Goal: Task Accomplishment & Management: Complete application form

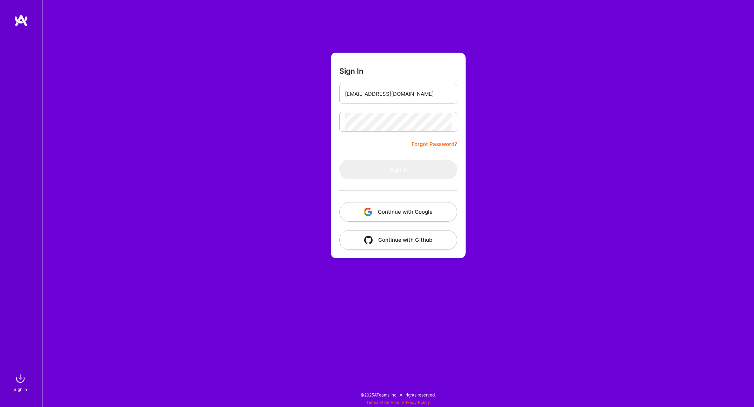
click at [429, 107] on form "Sign In valentin@verticaljelly.com Forgot Password? Sign In Continue with Googl…" at bounding box center [398, 156] width 135 height 206
click at [584, 94] on div "Sign In valentin@verticaljelly.com Forgot Password? Sign In Continue with Googl…" at bounding box center [398, 203] width 712 height 407
type input "[EMAIL_ADDRESS][DOMAIN_NAME]"
click at [389, 166] on button "Sign In" at bounding box center [398, 170] width 118 height 20
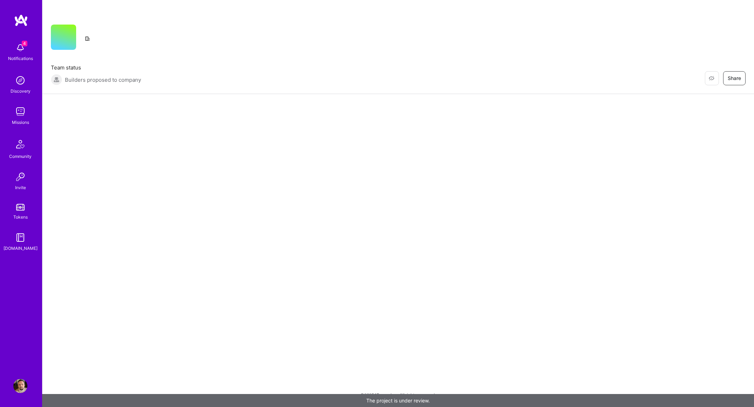
click at [28, 41] on div "4 Notifications" at bounding box center [20, 51] width 43 height 24
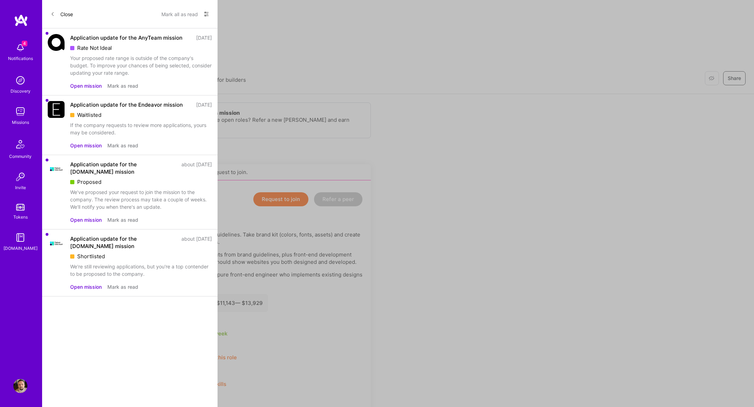
click at [91, 86] on button "Open mission" at bounding box center [86, 85] width 32 height 7
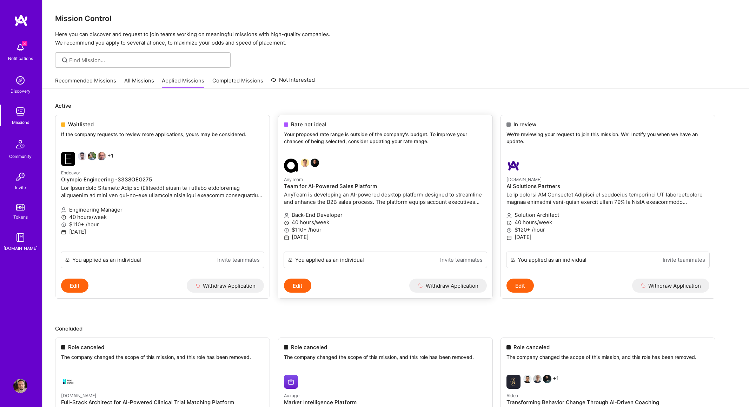
click at [304, 287] on button "Edit" at bounding box center [297, 286] width 27 height 14
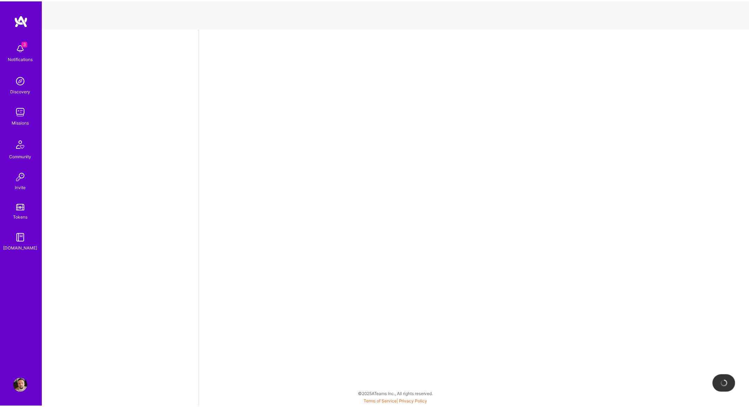
select select "NL"
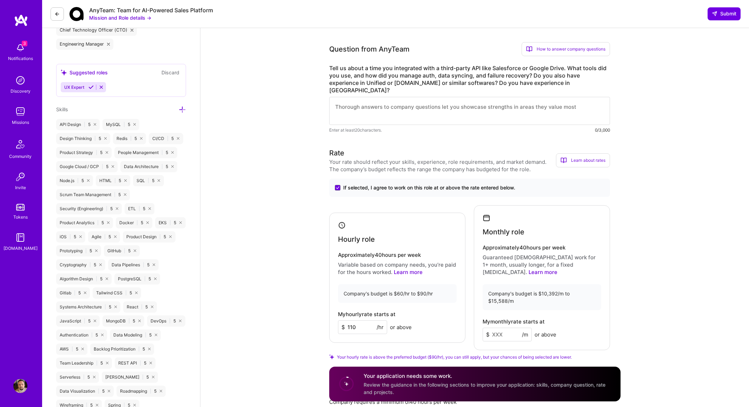
scroll to position [456, 0]
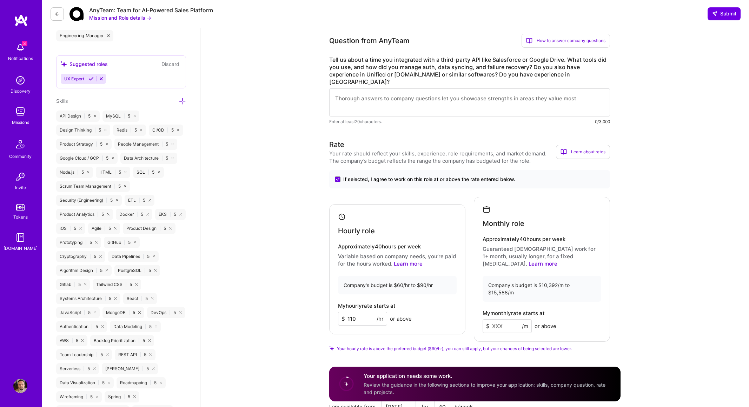
drag, startPoint x: 368, startPoint y: 294, endPoint x: 176, endPoint y: 275, distance: 192.1
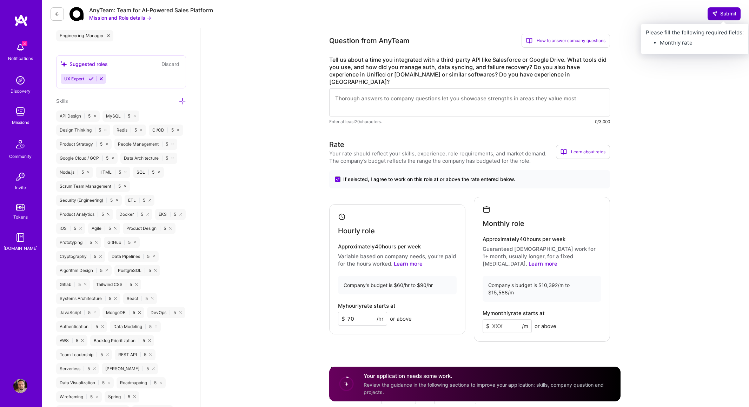
click at [727, 16] on span "Submit" at bounding box center [723, 13] width 25 height 7
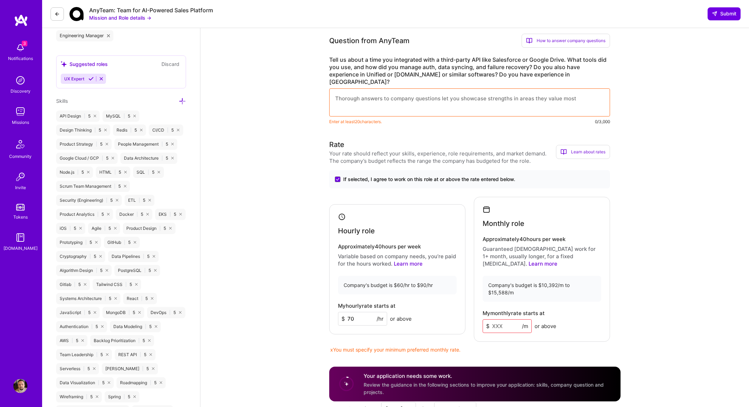
click at [500, 319] on input at bounding box center [506, 326] width 49 height 14
drag, startPoint x: 502, startPoint y: 292, endPoint x: 452, endPoint y: 284, distance: 51.2
click at [440, 286] on div "Hourly role Approximately 40 hours per week Variable based on company needs, yo…" at bounding box center [469, 269] width 281 height 145
click at [511, 319] on input at bounding box center [506, 326] width 49 height 14
drag, startPoint x: 361, startPoint y: 298, endPoint x: 299, endPoint y: 292, distance: 62.8
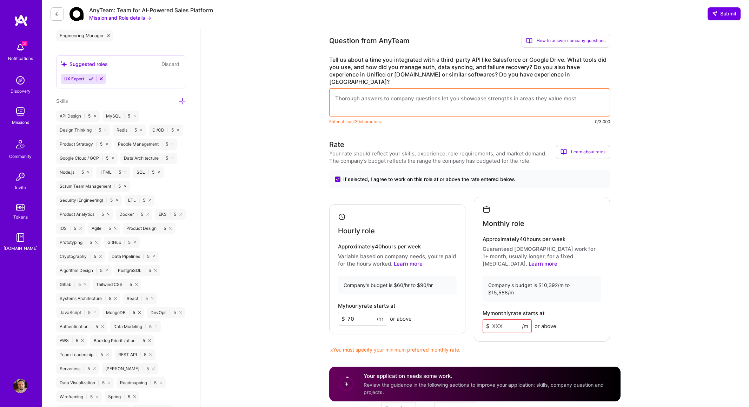
click at [360, 312] on input "70" at bounding box center [362, 319] width 49 height 14
click at [351, 312] on input "70" at bounding box center [362, 319] width 49 height 14
type input "75"
click at [511, 319] on input at bounding box center [506, 326] width 49 height 14
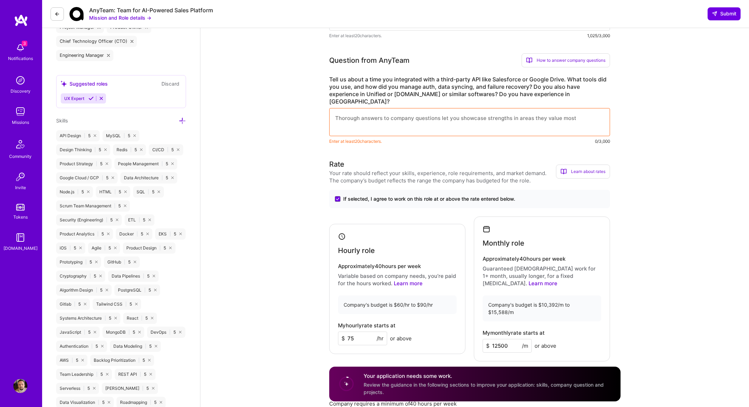
scroll to position [316, 0]
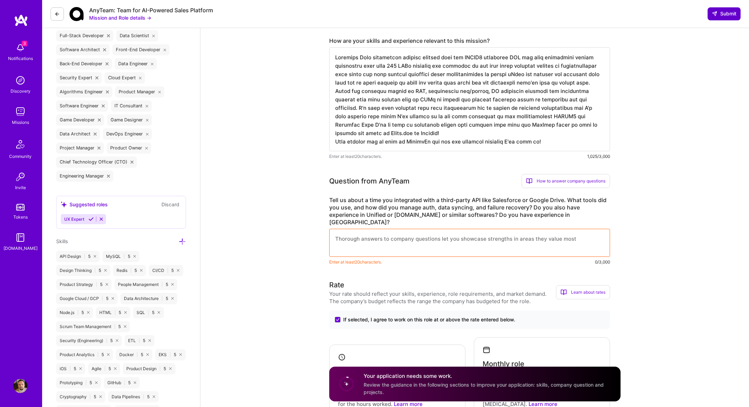
type input "12500"
click at [714, 8] on button "Submit" at bounding box center [723, 13] width 33 height 13
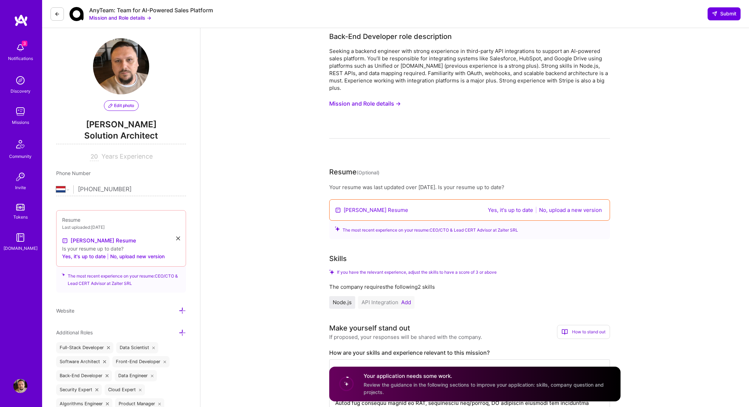
scroll to position [0, 0]
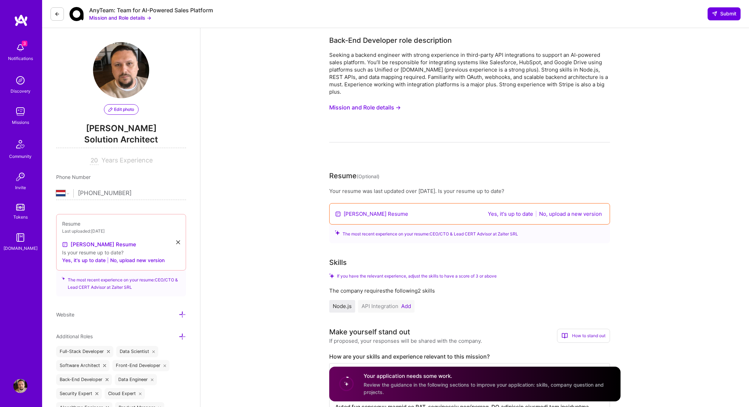
click at [368, 104] on button "Mission and Role details →" at bounding box center [365, 107] width 72 height 13
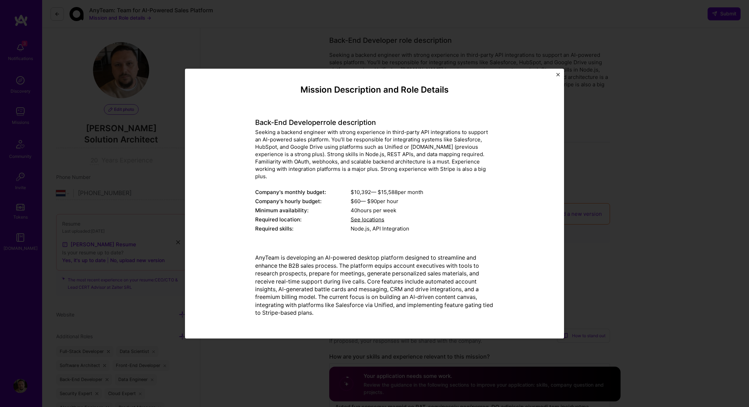
click at [263, 56] on div "Mission Description and Role Details Back-End Developer role description Seekin…" at bounding box center [374, 203] width 749 height 407
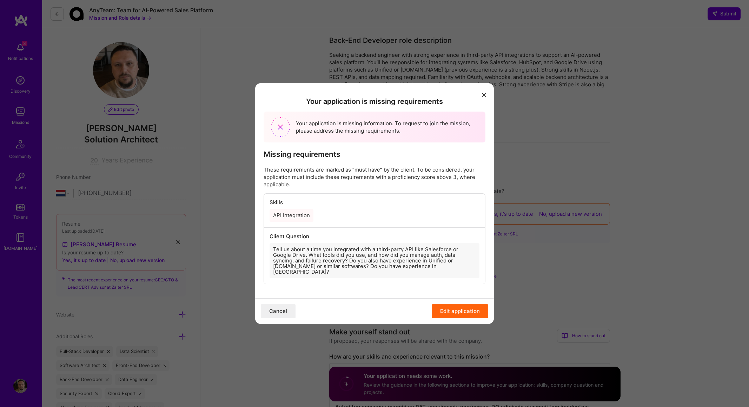
click at [480, 100] on button "modal" at bounding box center [484, 95] width 8 height 12
click at [481, 100] on button "modal" at bounding box center [484, 95] width 8 height 12
click at [282, 307] on button "Cancel" at bounding box center [278, 311] width 35 height 14
click at [458, 308] on button "Edit application" at bounding box center [459, 311] width 56 height 14
click at [461, 106] on h2 "Your application is missing requirements" at bounding box center [374, 101] width 222 height 8
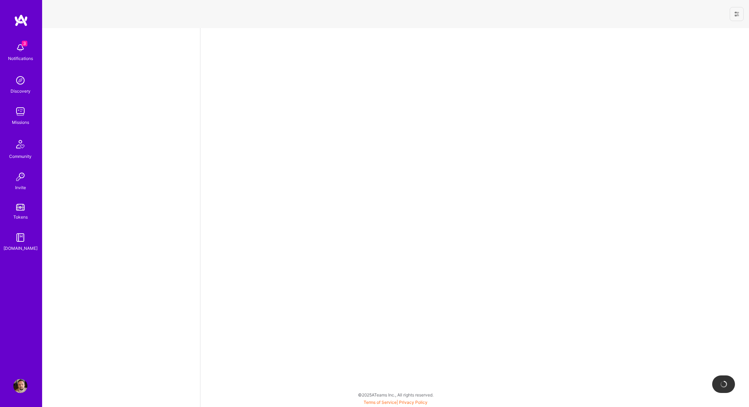
select select "NL"
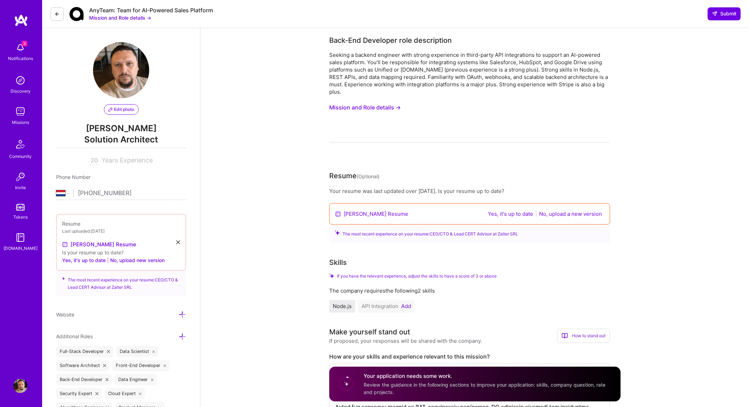
click at [521, 210] on button "Yes, it's up to date" at bounding box center [510, 214] width 49 height 8
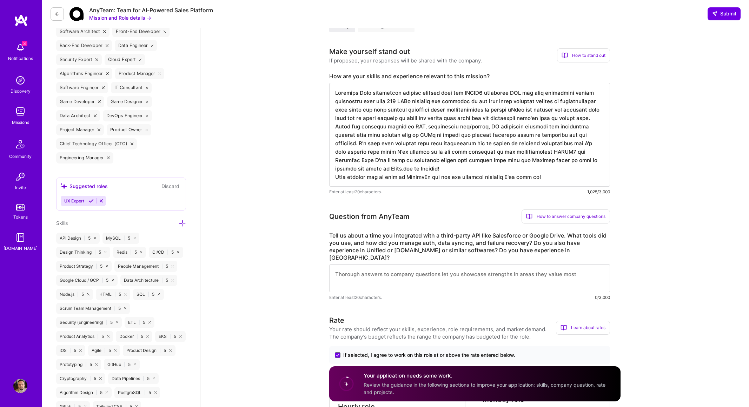
scroll to position [281, 0]
click at [459, 265] on textarea at bounding box center [469, 278] width 281 height 28
click at [22, 55] on div "Notifications" at bounding box center [20, 58] width 25 height 7
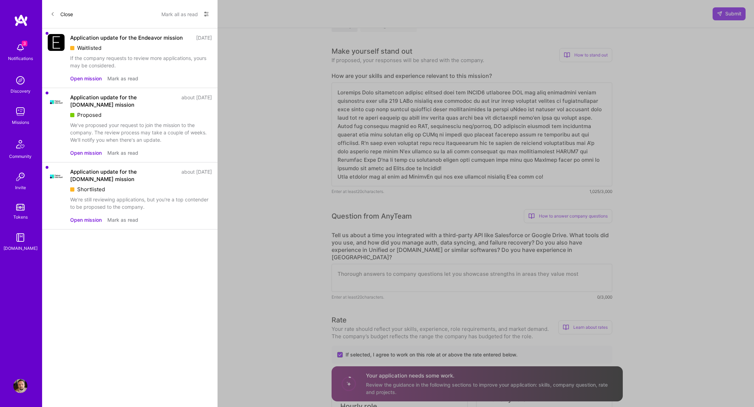
click at [71, 19] on button "Close" at bounding box center [62, 13] width 22 height 11
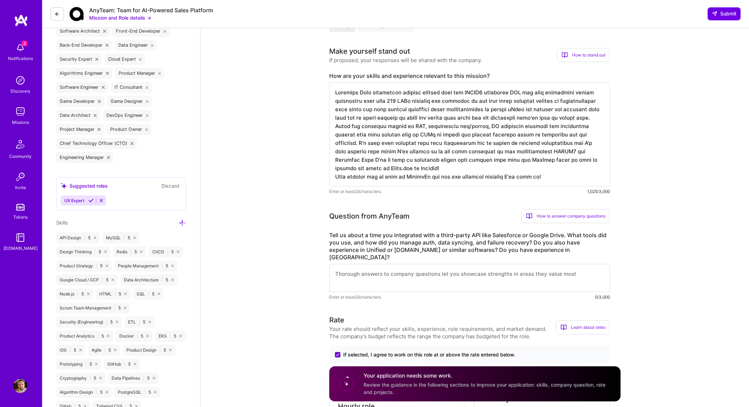
click at [25, 49] on img at bounding box center [20, 48] width 14 height 14
click at [22, 125] on div "Missions" at bounding box center [20, 122] width 17 height 7
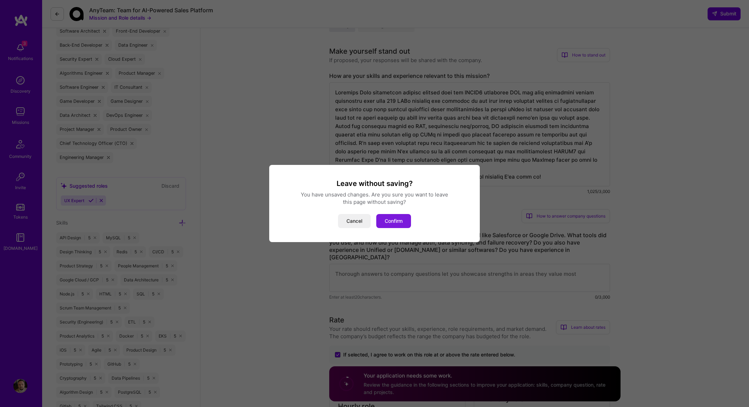
click at [398, 224] on button "Confirm" at bounding box center [393, 221] width 35 height 14
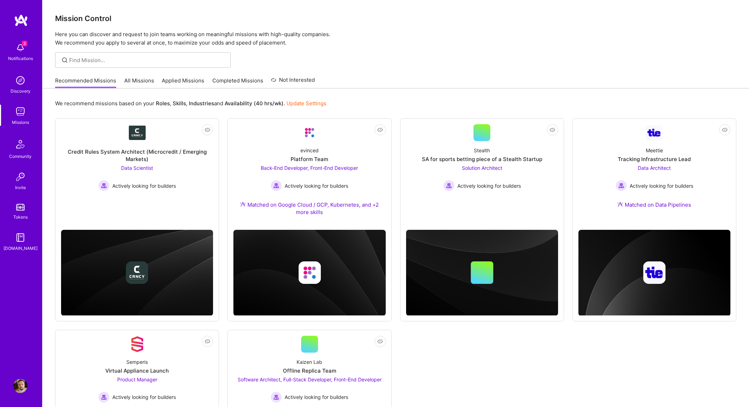
click at [186, 77] on link "Applied Missions" at bounding box center [183, 83] width 42 height 12
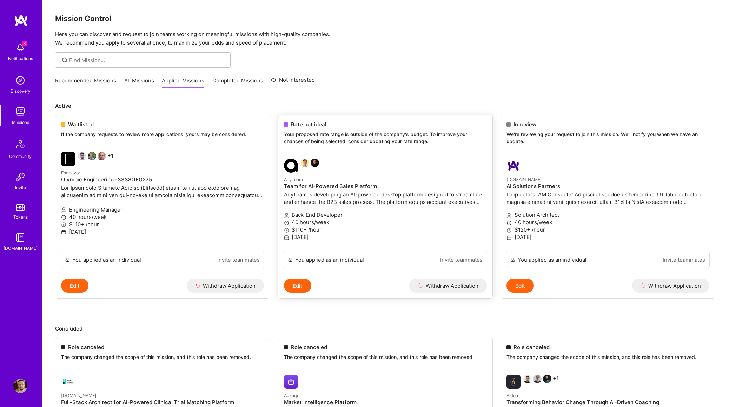
click at [302, 281] on button "Edit" at bounding box center [297, 286] width 27 height 14
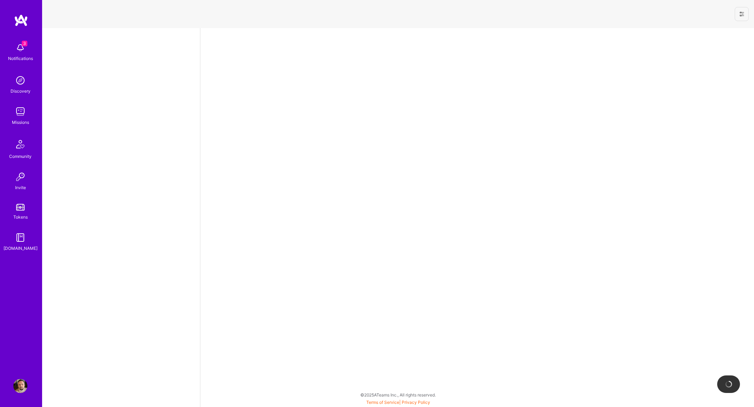
select select "NL"
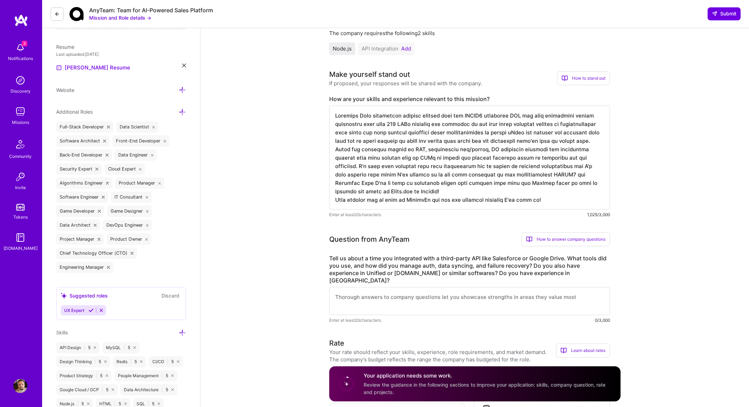
scroll to position [316, 0]
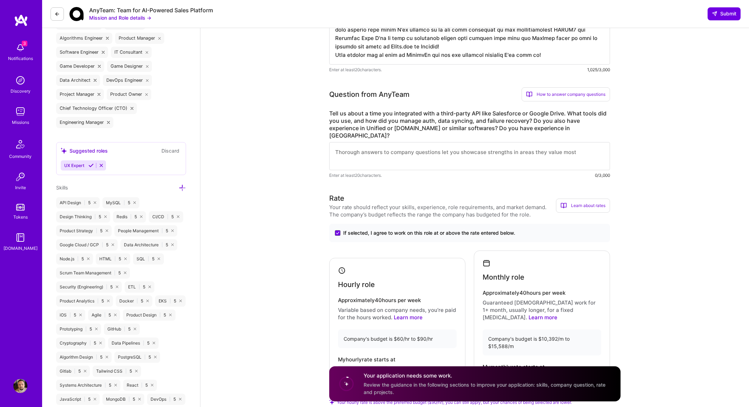
drag, startPoint x: 348, startPoint y: 349, endPoint x: 252, endPoint y: 338, distance: 96.4
type input "75"
click at [501, 373] on input at bounding box center [506, 380] width 49 height 14
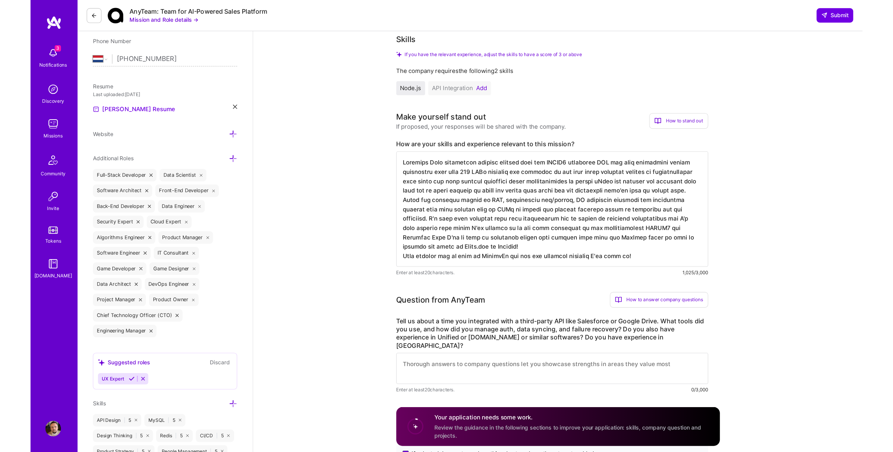
scroll to position [0, 0]
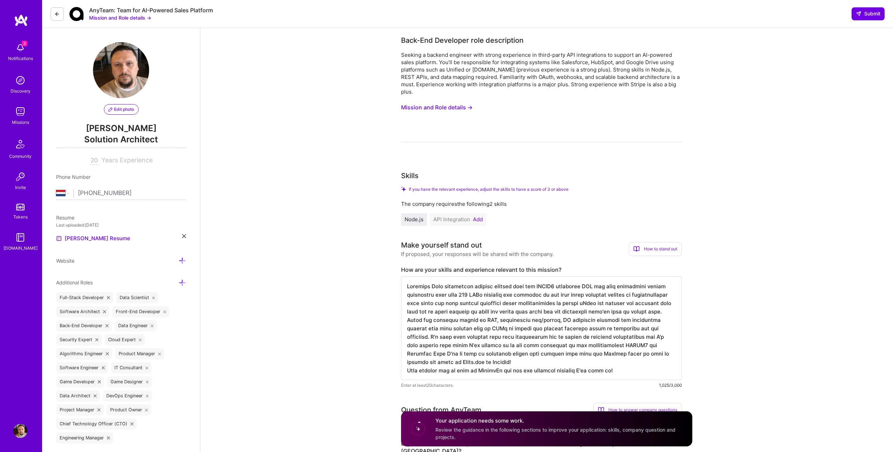
type input "12500"
click at [470, 101] on button "Mission and Role details →" at bounding box center [437, 107] width 72 height 13
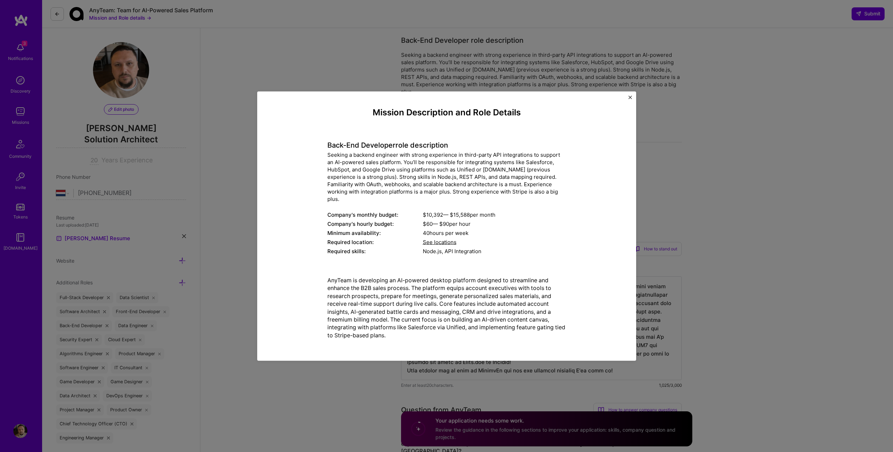
click at [629, 99] on img "Close" at bounding box center [630, 97] width 4 height 4
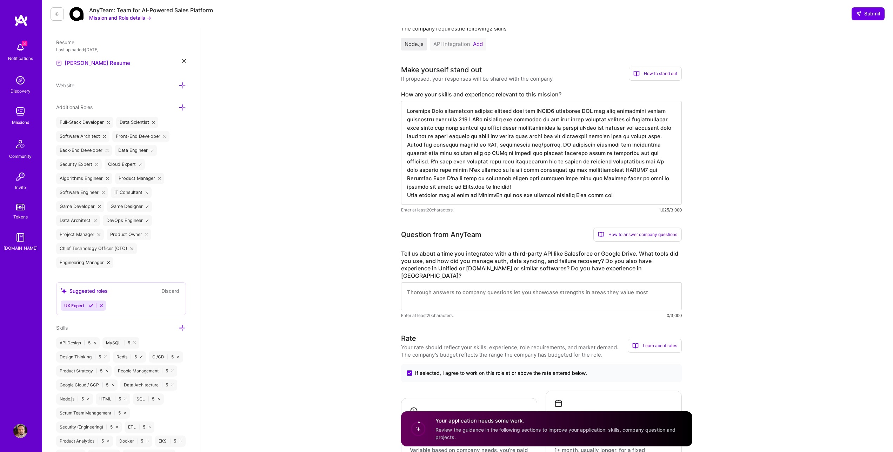
scroll to position [1, 0]
click at [476, 282] on textarea at bounding box center [541, 296] width 281 height 28
type textarea "H"
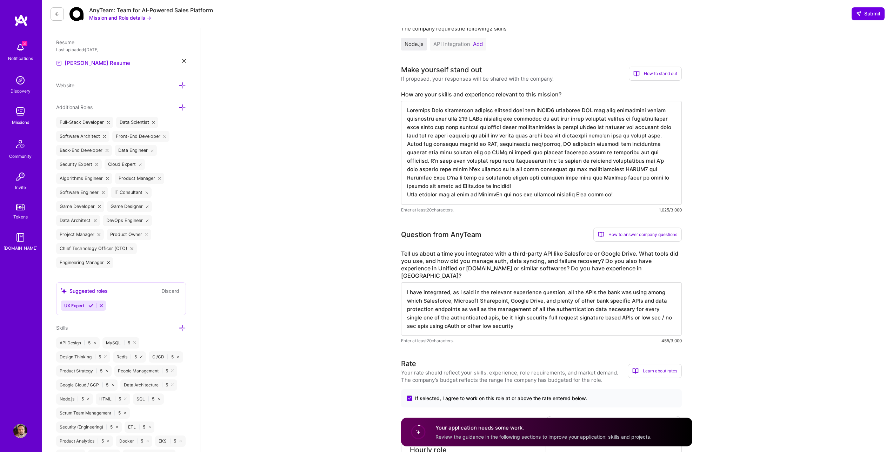
click at [449, 313] on textarea "I have integrated, as I said in the relevant experience question, all the APIs …" at bounding box center [541, 308] width 281 height 53
click at [525, 311] on textarea "I have integrated, as I said in the relevant experience question, all the APIs …" at bounding box center [541, 308] width 281 height 53
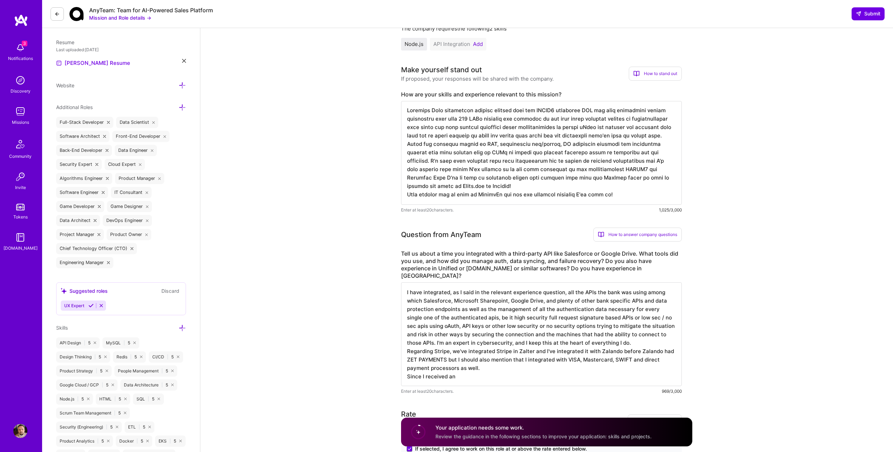
type textarea "I have integrated, as I said in the relevant experience question, all the APIs …"
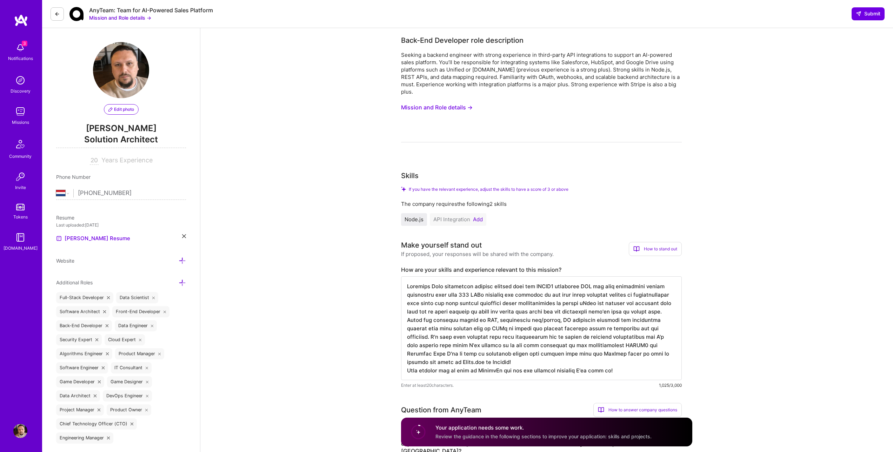
select select "NL"
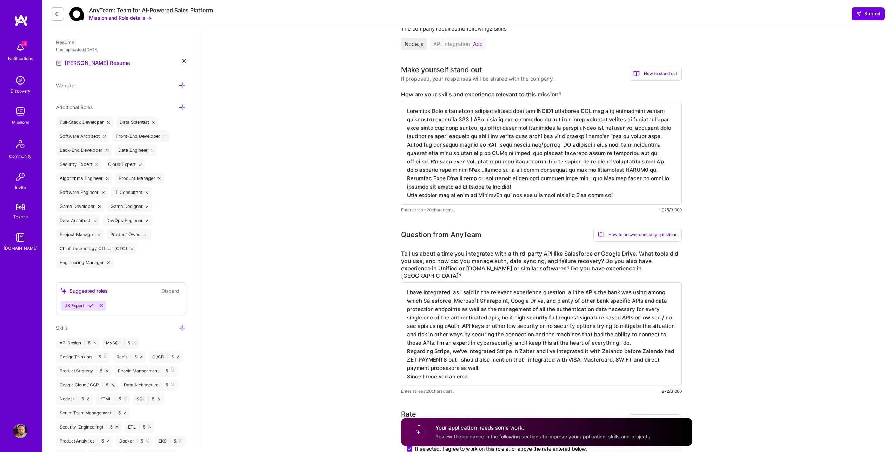
scroll to position [1, 0]
click at [636, 327] on textarea at bounding box center [541, 338] width 281 height 112
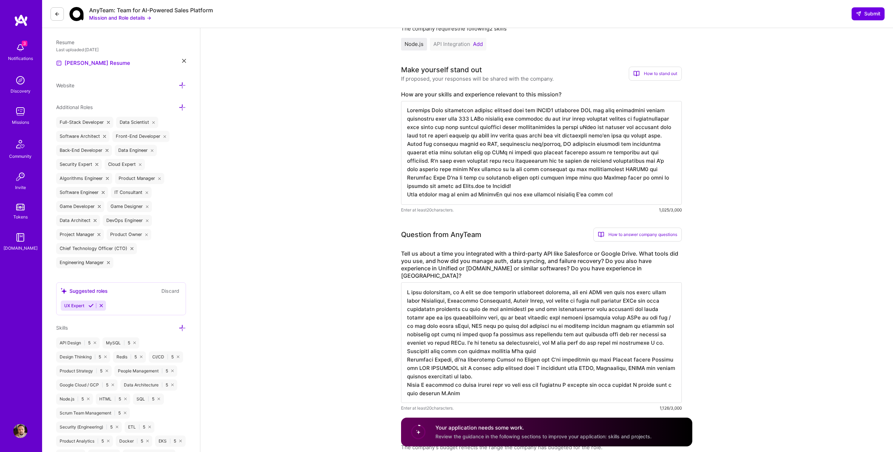
click at [501, 336] on textarea at bounding box center [541, 342] width 281 height 121
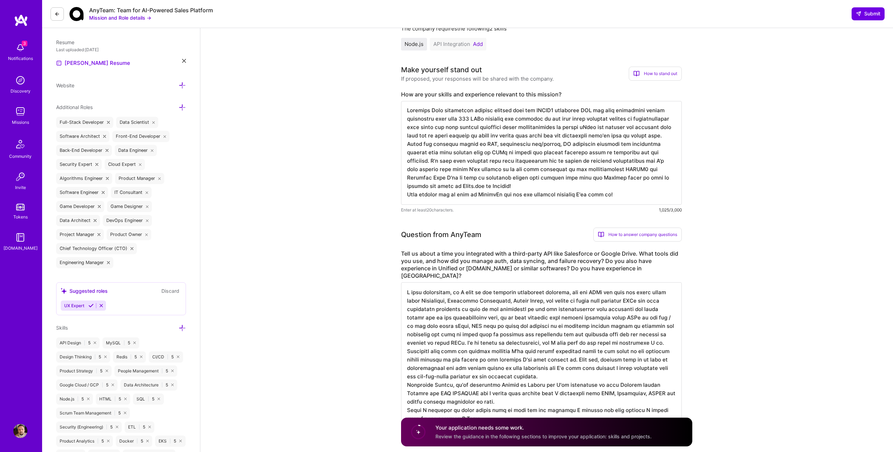
click at [458, 388] on textarea at bounding box center [541, 355] width 281 height 146
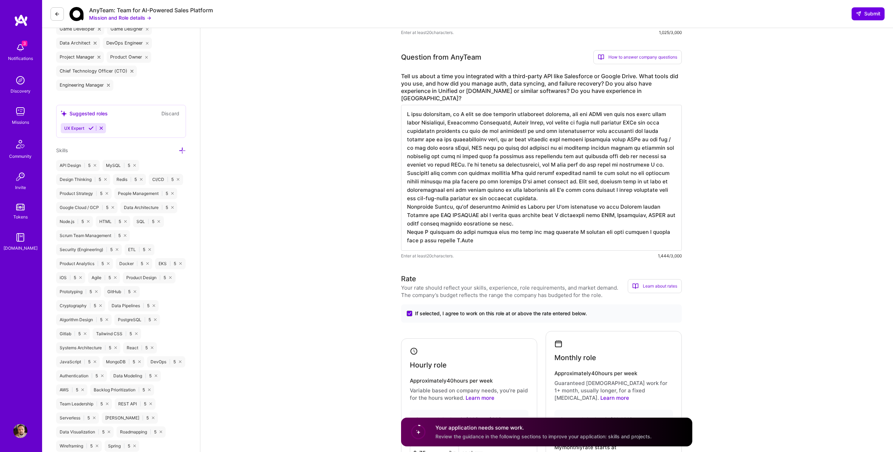
scroll to position [330, 0]
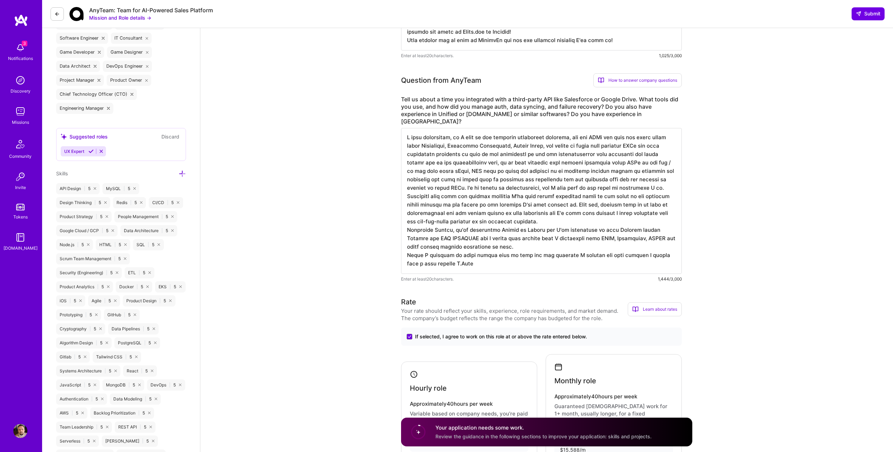
click at [502, 232] on textarea at bounding box center [541, 201] width 281 height 146
type textarea "I have integrated, as I said in the relevant experience question, all the APIs …"
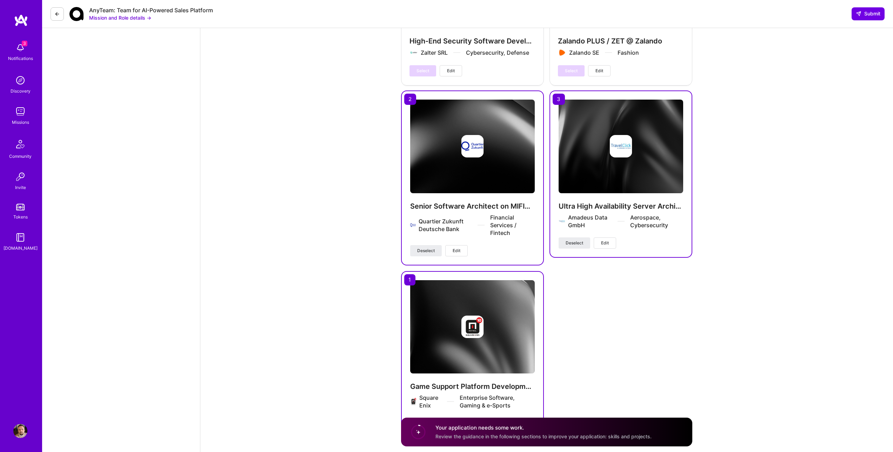
scroll to position [1541, 0]
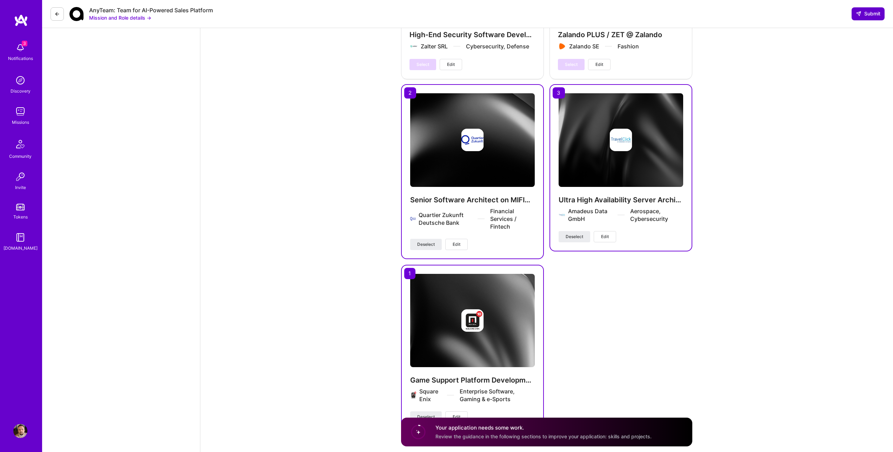
click at [856, 13] on icon at bounding box center [859, 14] width 6 height 6
click at [603, 434] on span "Review the guidance in the following sections to improve your application: skil…" at bounding box center [543, 437] width 216 height 6
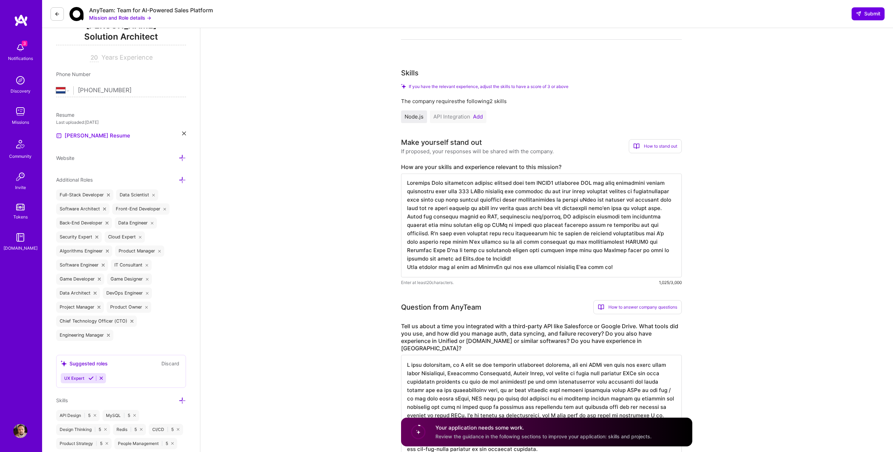
scroll to position [0, 0]
click at [483, 111] on div "API Integration Add" at bounding box center [458, 117] width 56 height 13
click at [479, 114] on button "Add" at bounding box center [478, 117] width 10 height 6
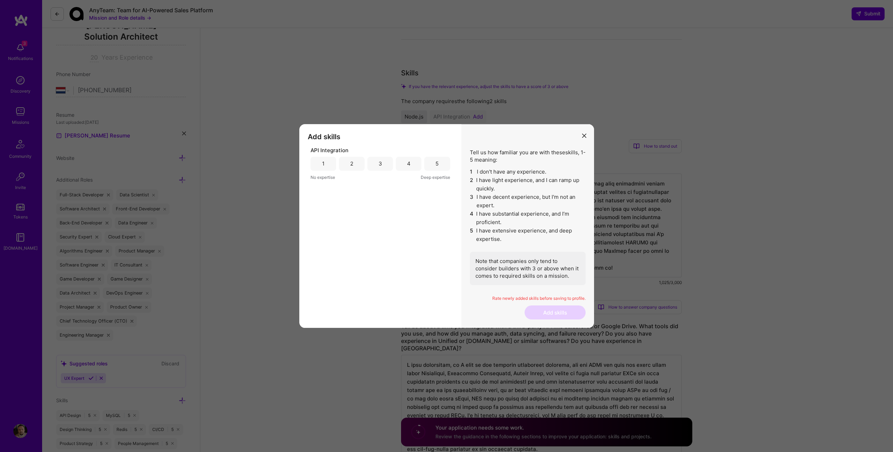
click at [434, 167] on div "5" at bounding box center [437, 164] width 26 height 14
click at [541, 317] on button "Add skills" at bounding box center [554, 313] width 61 height 14
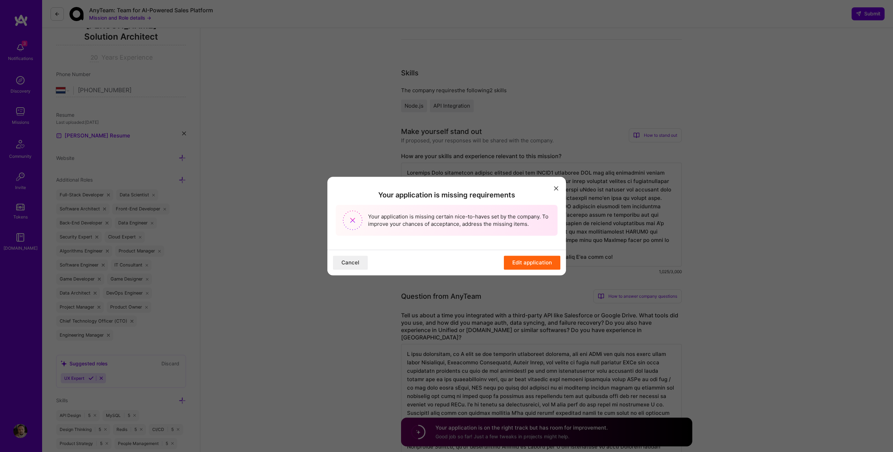
click at [539, 266] on button "Edit application" at bounding box center [532, 263] width 56 height 14
click at [523, 261] on button "Edit application" at bounding box center [532, 263] width 56 height 14
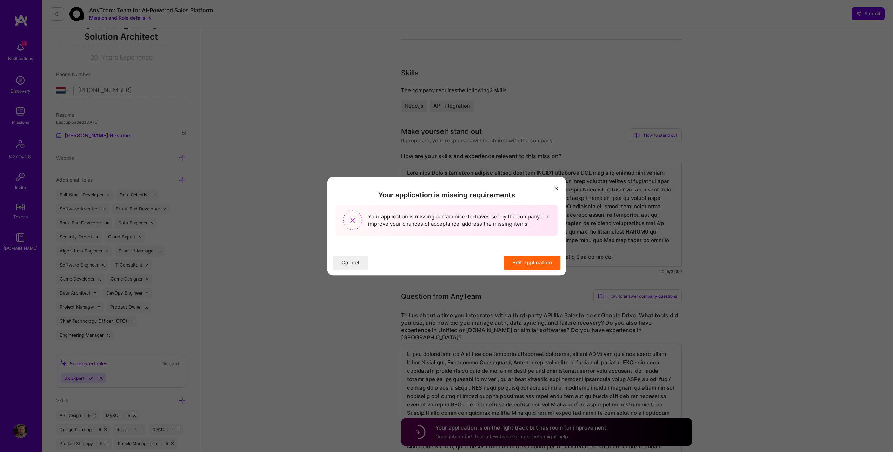
click at [523, 261] on button "Edit application" at bounding box center [532, 263] width 56 height 14
click at [532, 262] on button "Edit application" at bounding box center [532, 263] width 56 height 14
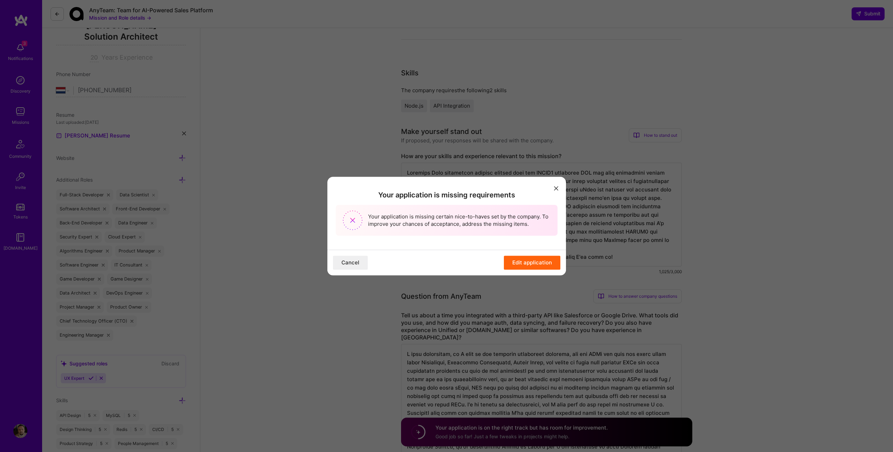
click at [532, 262] on button "Edit application" at bounding box center [532, 263] width 56 height 14
click at [532, 261] on button "Edit application" at bounding box center [532, 263] width 56 height 14
click at [531, 257] on button "Edit application" at bounding box center [532, 263] width 56 height 14
click at [352, 259] on button "Cancel" at bounding box center [350, 263] width 35 height 14
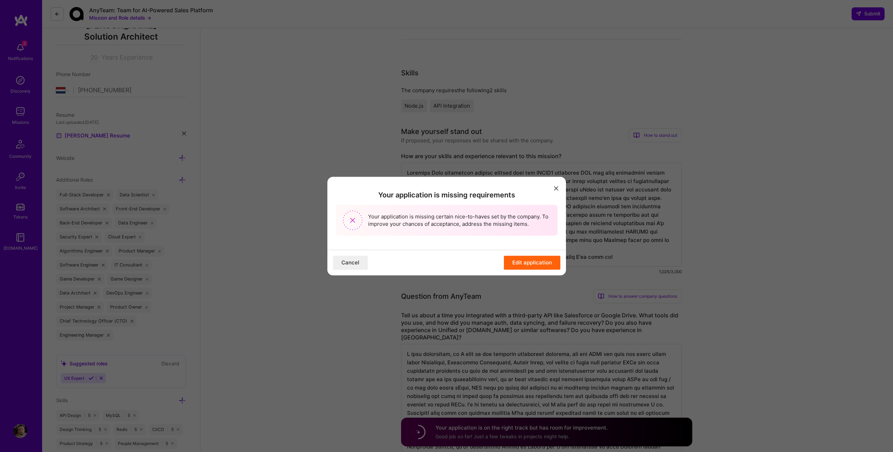
click at [520, 263] on button "Edit application" at bounding box center [532, 263] width 56 height 14
click at [337, 258] on button "Cancel" at bounding box center [350, 263] width 35 height 14
click at [561, 187] on div "Your application is missing requirements Your application is missing certain ni…" at bounding box center [446, 213] width 239 height 73
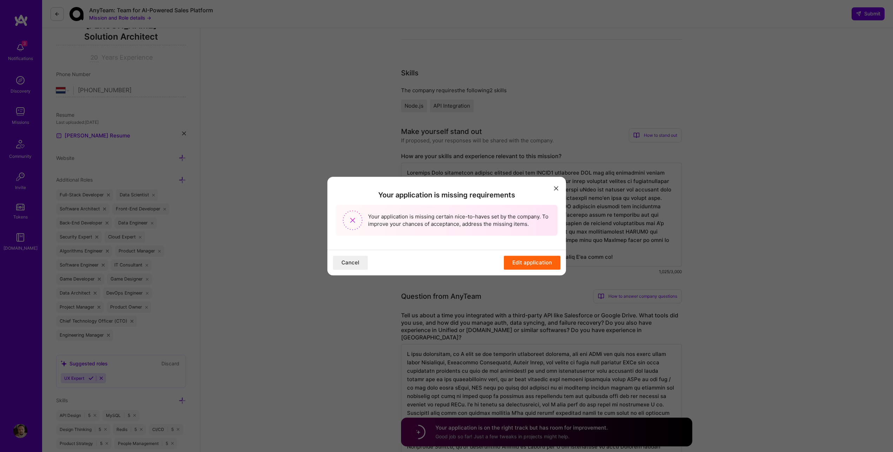
click at [553, 189] on button "modal" at bounding box center [556, 188] width 8 height 12
click at [554, 189] on button "modal" at bounding box center [556, 188] width 8 height 12
click at [554, 189] on icon "modal" at bounding box center [556, 188] width 4 height 4
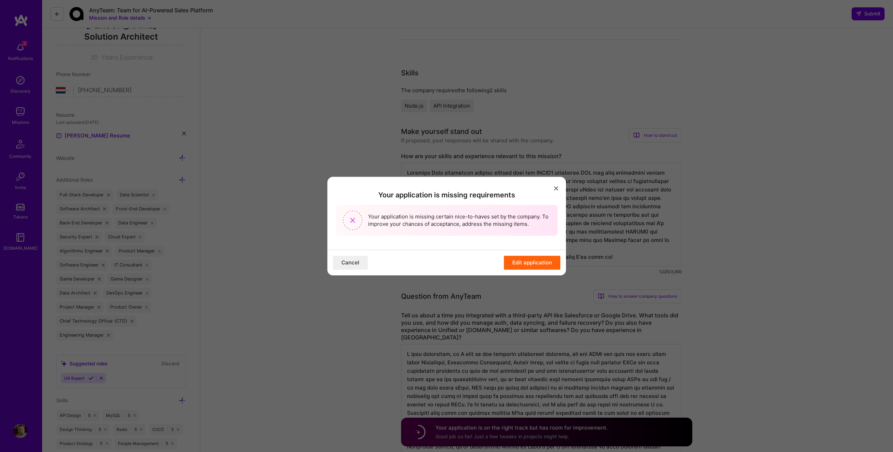
click at [554, 189] on icon "modal" at bounding box center [556, 188] width 4 height 4
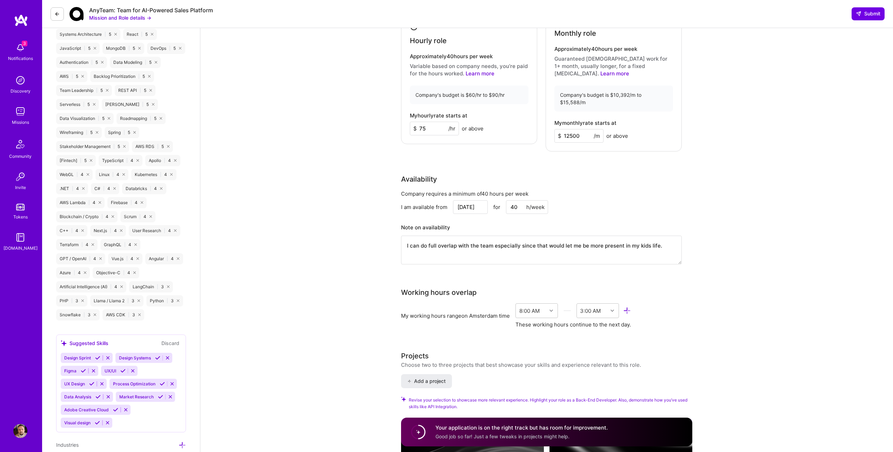
scroll to position [877, 0]
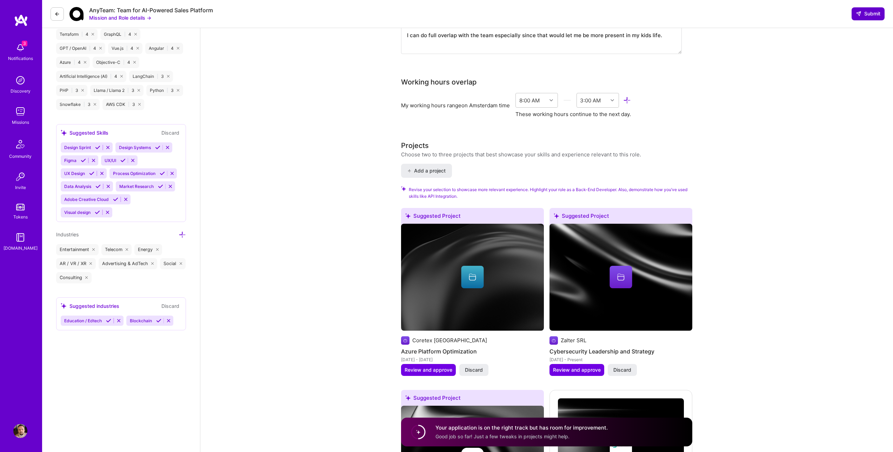
click at [868, 14] on span "Submit" at bounding box center [868, 13] width 25 height 7
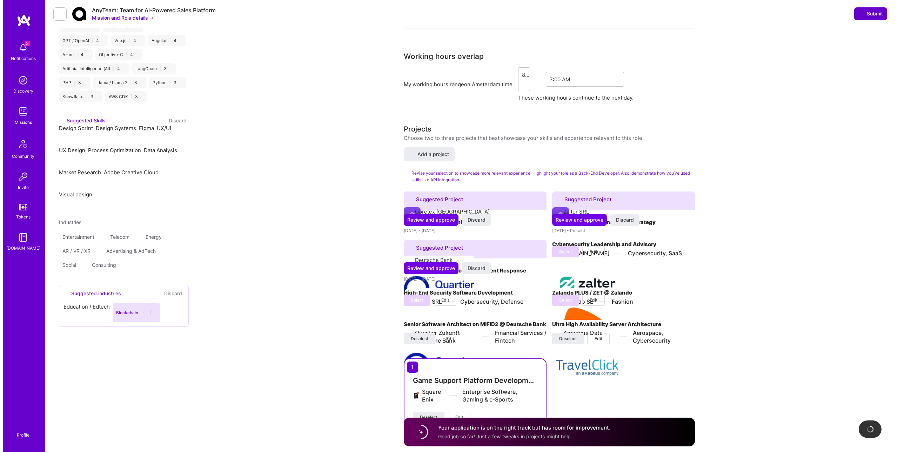
scroll to position [0, 0]
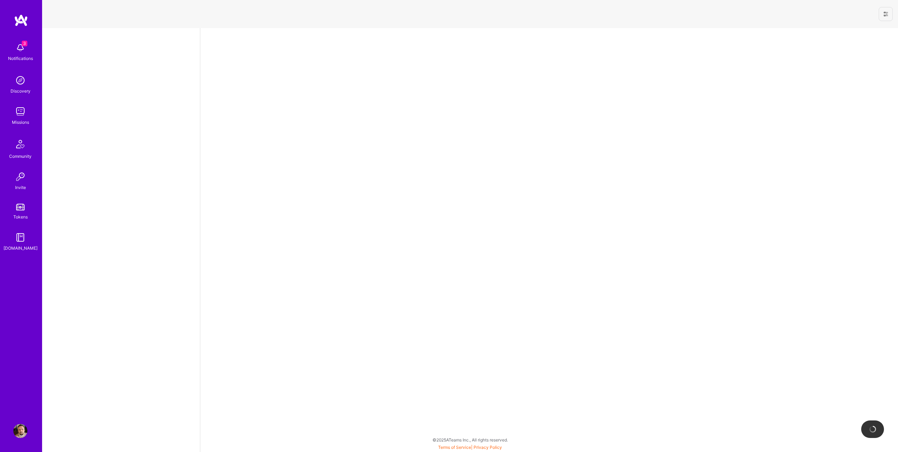
select select "NL"
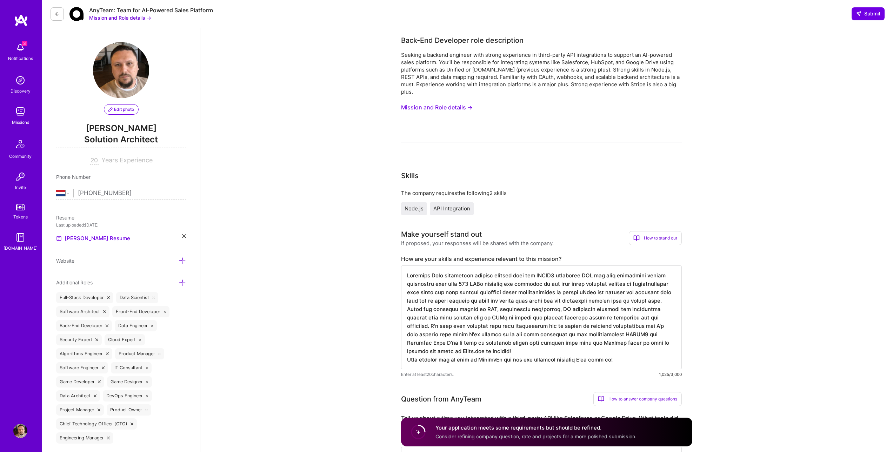
click at [51, 17] on button at bounding box center [57, 13] width 13 height 13
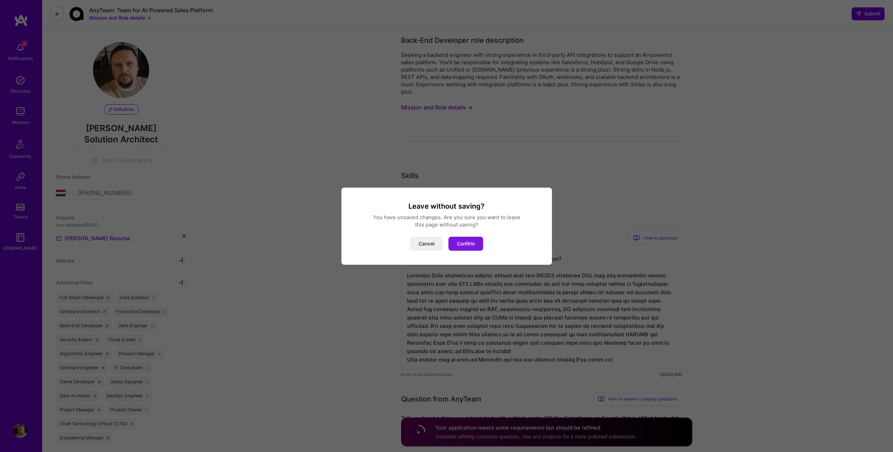
click at [460, 247] on button "Confirm" at bounding box center [465, 244] width 35 height 14
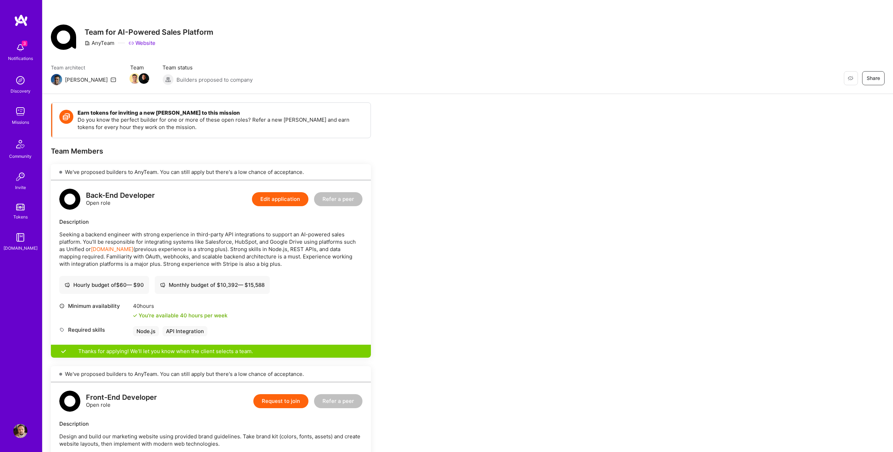
click at [19, 47] on img at bounding box center [20, 48] width 14 height 14
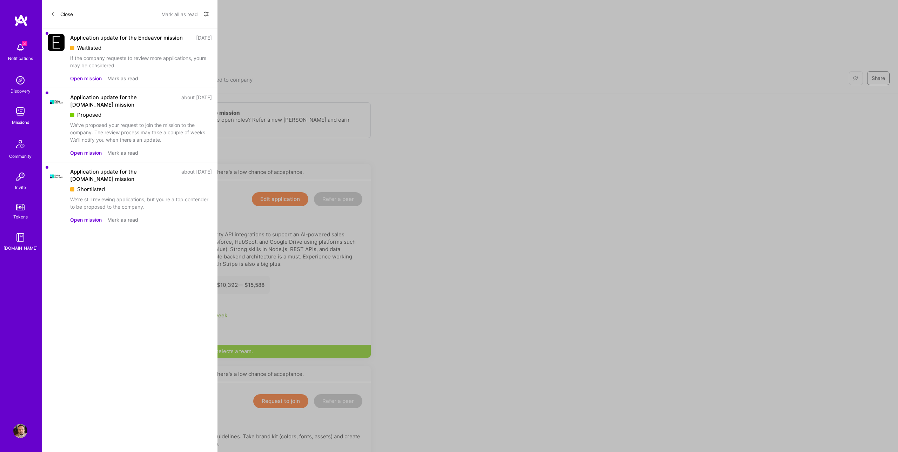
click at [47, 16] on div "Close Mark all as read Show all notifications Show unread notifications only" at bounding box center [129, 14] width 175 height 28
click at [52, 14] on icon at bounding box center [53, 14] width 4 height 4
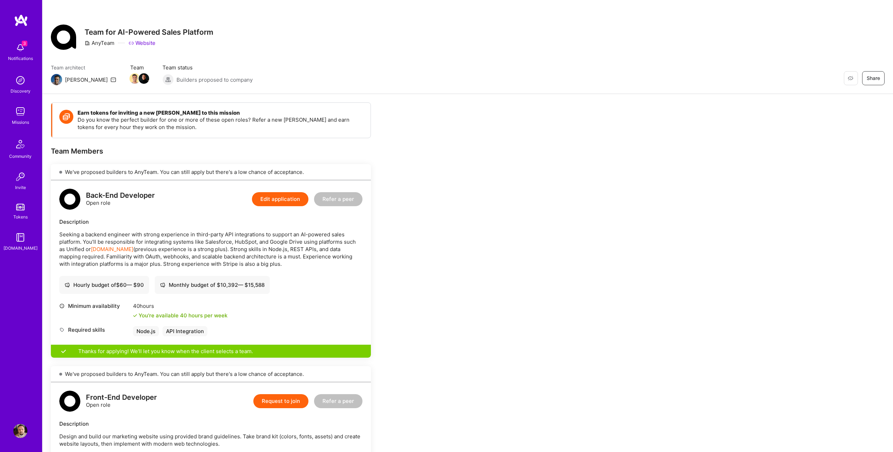
click at [27, 82] on link "Discovery" at bounding box center [20, 83] width 43 height 21
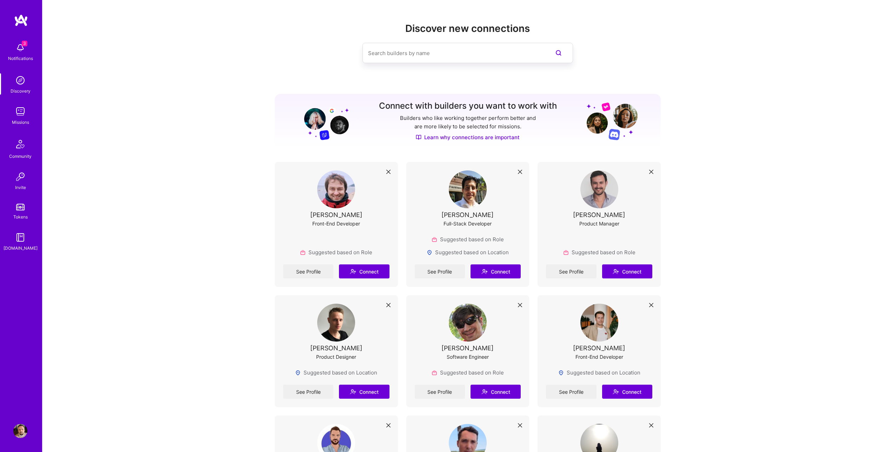
click at [19, 119] on div "Missions" at bounding box center [20, 122] width 17 height 7
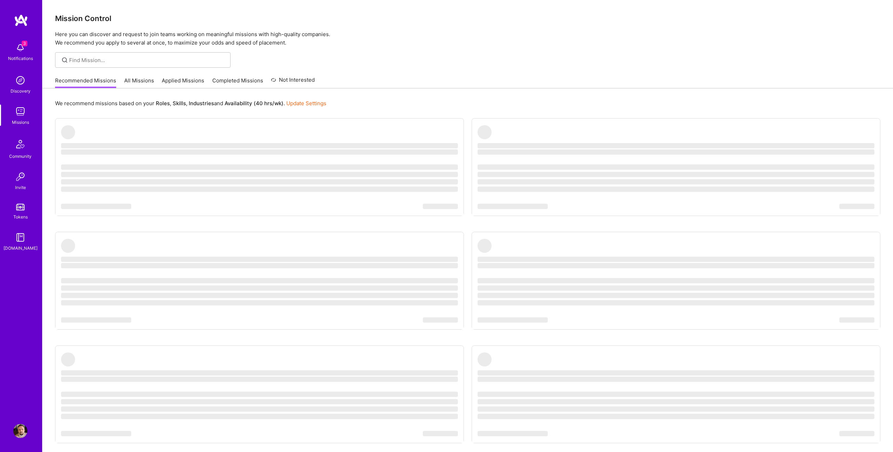
click at [171, 81] on link "Applied Missions" at bounding box center [183, 83] width 42 height 12
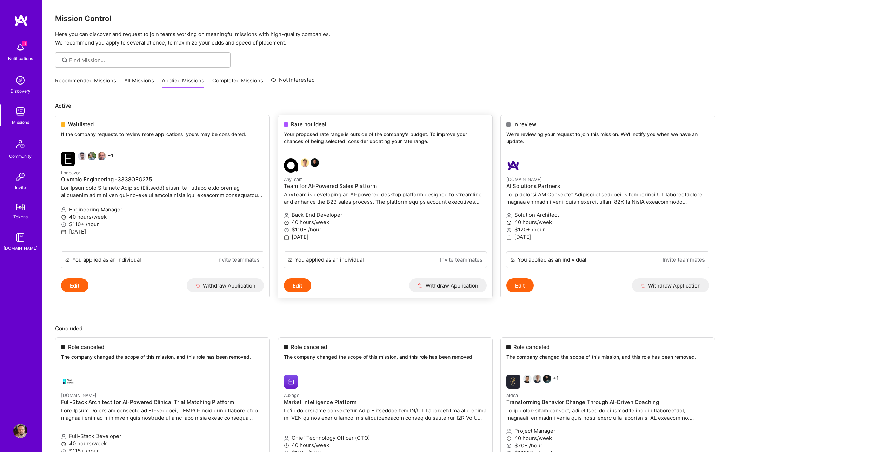
click at [305, 288] on button "Edit" at bounding box center [297, 286] width 27 height 14
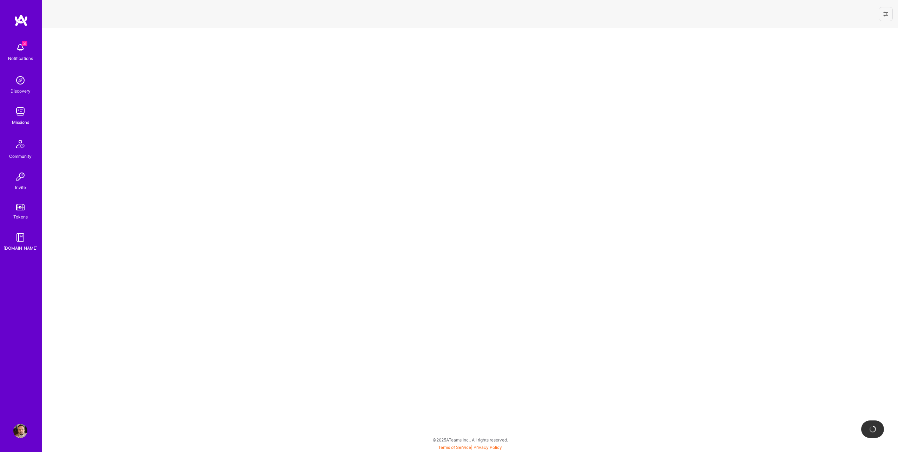
select select "NL"
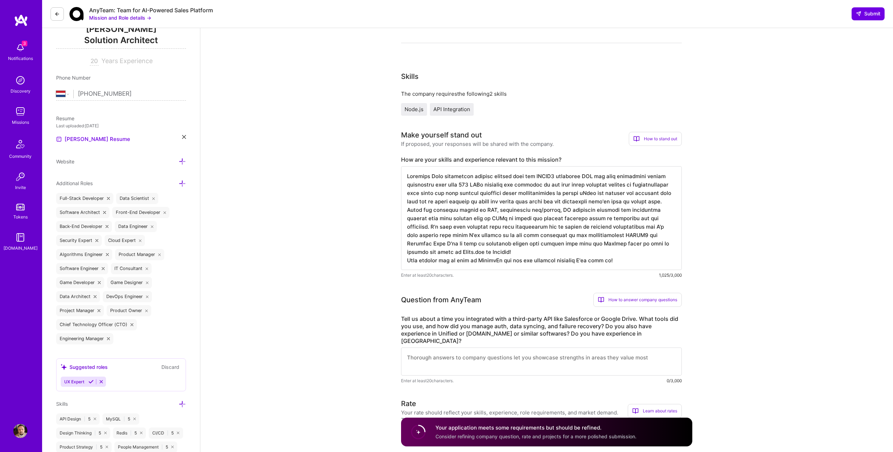
scroll to position [210, 0]
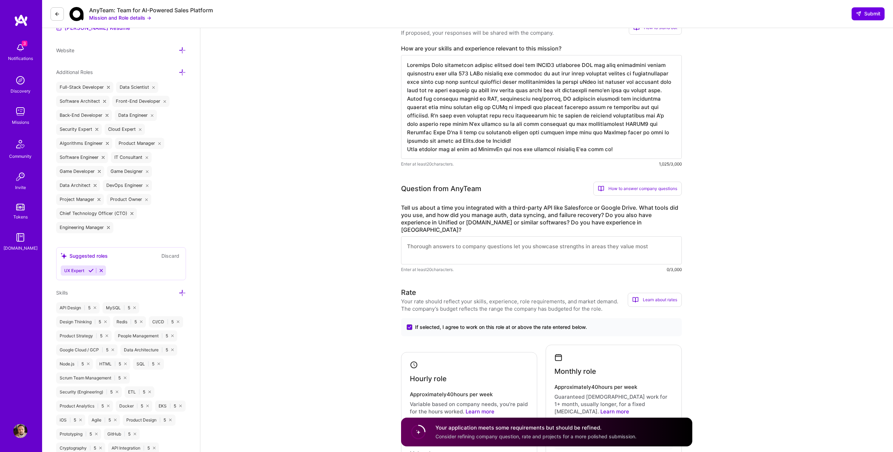
click at [455, 236] on textarea at bounding box center [541, 250] width 281 height 28
paste textarea "''''''''''''''''''''''''''"
type textarea "''''''''''''''''''''''''''"
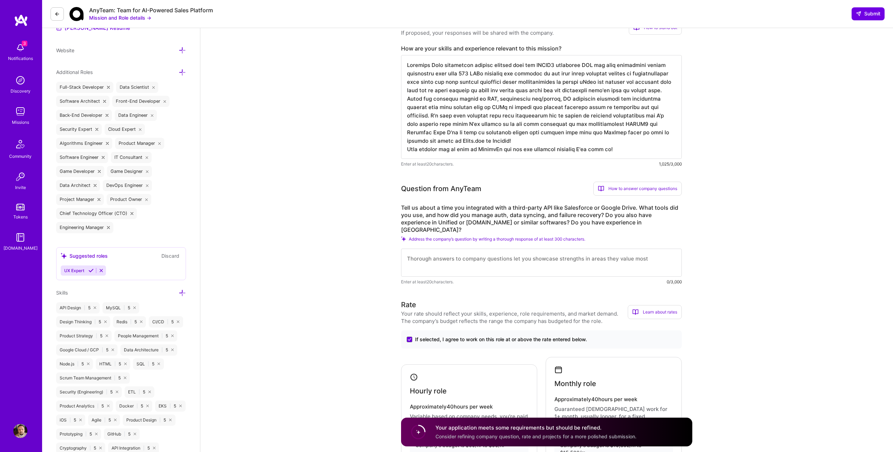
click at [453, 249] on textarea at bounding box center [541, 263] width 281 height 28
click at [16, 51] on img at bounding box center [20, 48] width 14 height 14
click at [16, 51] on div "3 Notifications Discovery Missions Community Invite Tokens [DOMAIN_NAME]" at bounding box center [21, 145] width 42 height 213
click at [499, 249] on textarea at bounding box center [541, 263] width 281 height 28
paste textarea "as well as in-house"
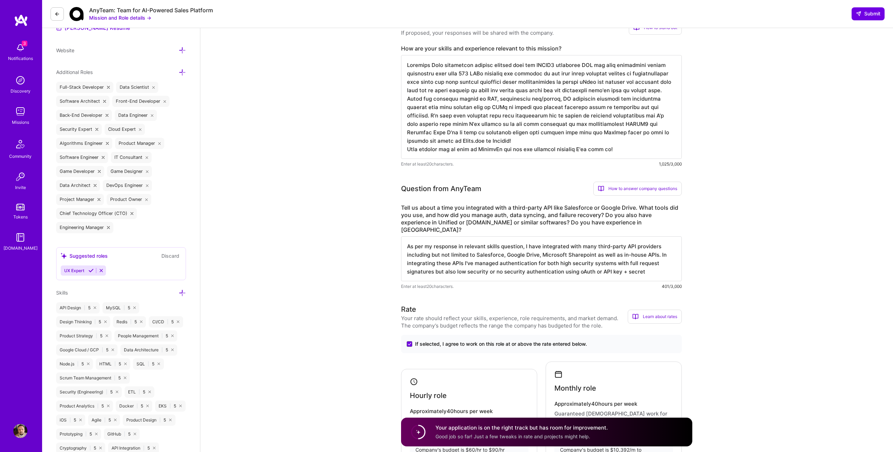
click at [648, 257] on textarea "As per my response in relevant skills question, I have integrated with many thi…" at bounding box center [541, 258] width 281 height 45
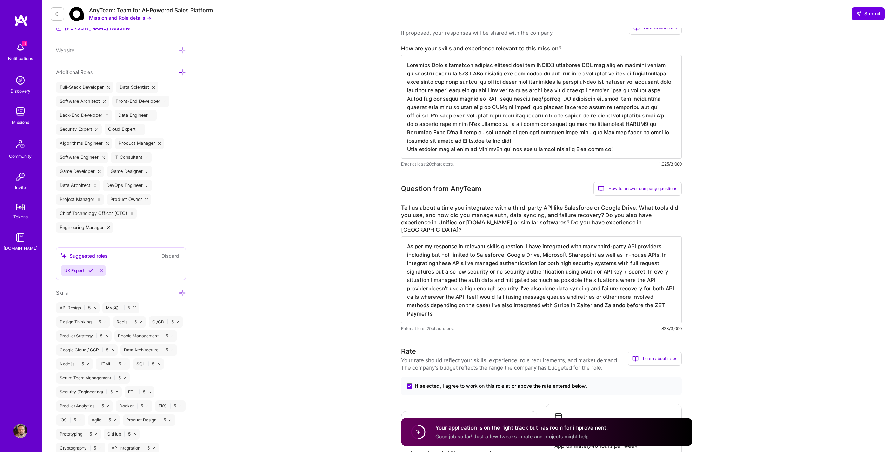
click at [652, 290] on textarea "As per my response in relevant skills question, I have integrated with many thi…" at bounding box center [541, 279] width 281 height 87
click at [508, 303] on textarea "As per my response in relevant skills question, I have integrated with many thi…" at bounding box center [541, 279] width 281 height 87
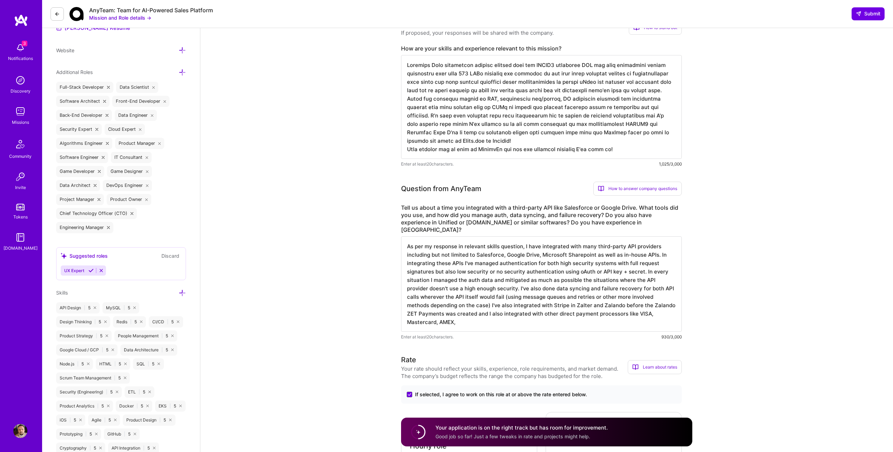
type textarea "As per my response in relevant skills question, I have integrated with many thi…"
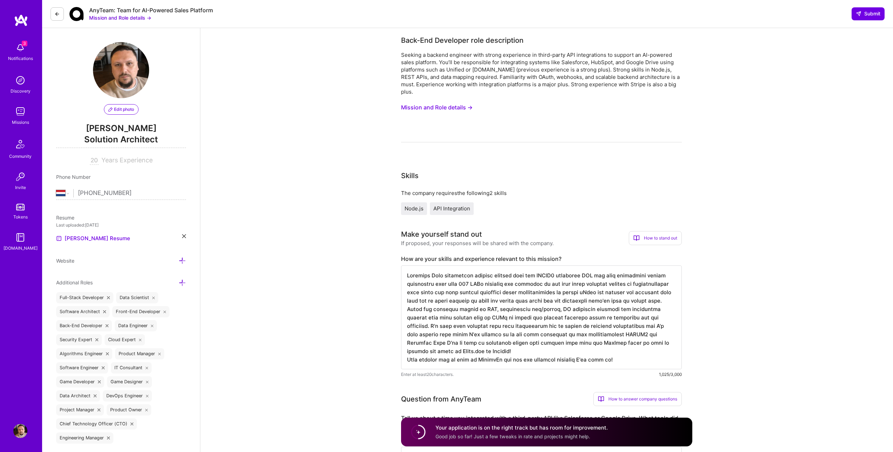
select select "NL"
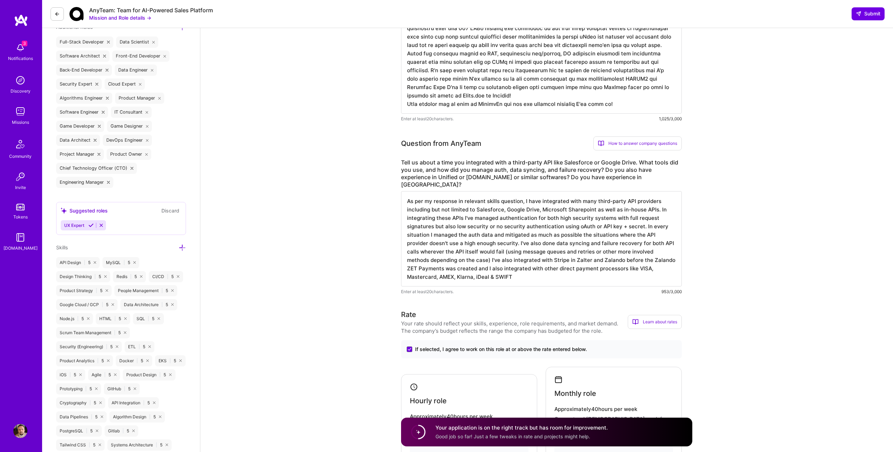
scroll to position [386, 0]
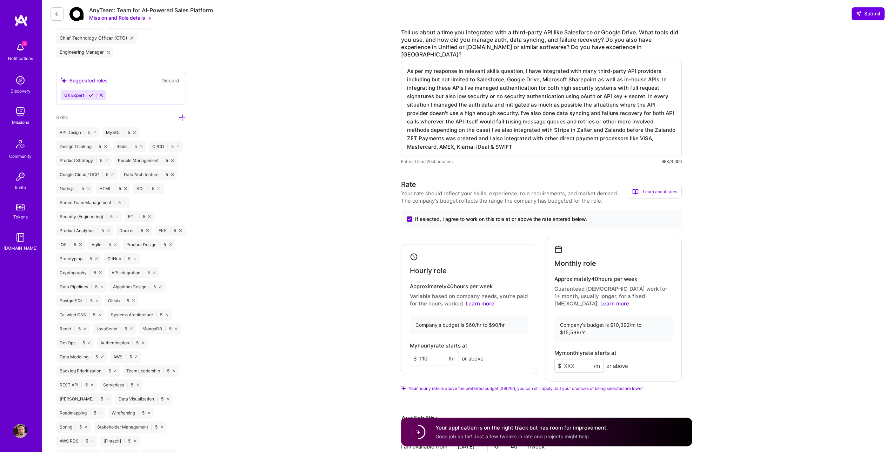
type textarea "As per my response in relevant skills question, I have integrated with many thi…"
drag, startPoint x: 431, startPoint y: 332, endPoint x: 311, endPoint y: 316, distance: 121.8
type input "75"
click at [575, 359] on input at bounding box center [578, 366] width 49 height 14
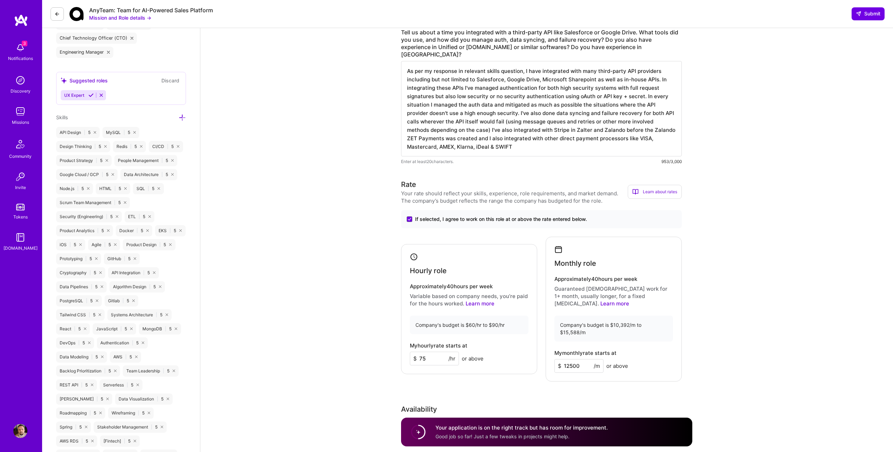
type input "12500"
click at [546, 131] on textarea "As per my response in relevant skills question, I have integrated with many thi…" at bounding box center [541, 108] width 281 height 95
click at [491, 112] on textarea "As per my response in relevant skills question, I have integrated with many thi…" at bounding box center [541, 108] width 281 height 95
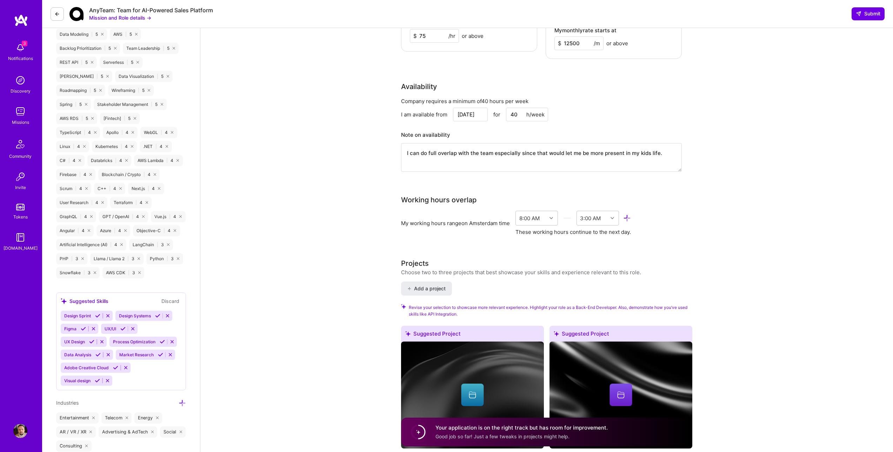
scroll to position [526, 0]
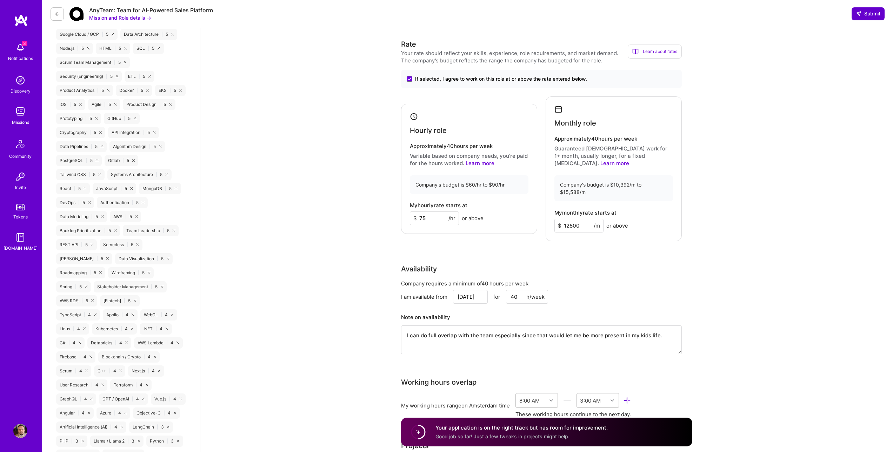
type textarea "As per my response in relevant skills question, I have integrated with many thi…"
click at [864, 14] on span "Submit" at bounding box center [868, 13] width 25 height 7
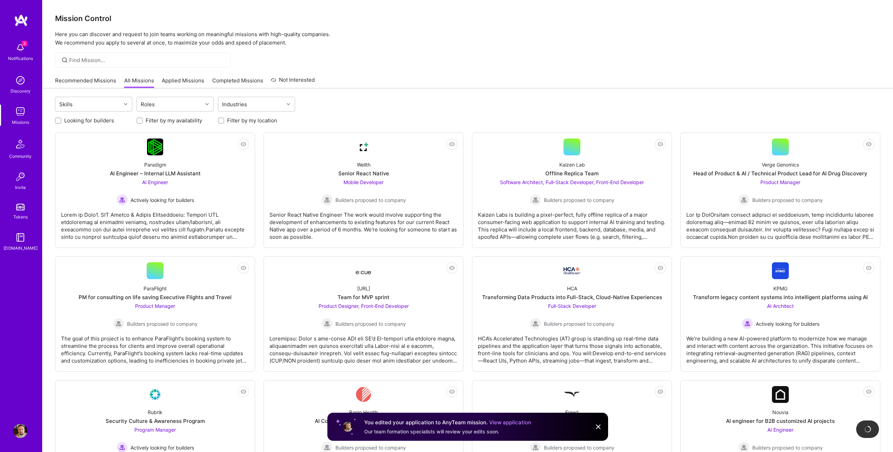
click at [520, 422] on link "View application" at bounding box center [510, 422] width 42 height 7
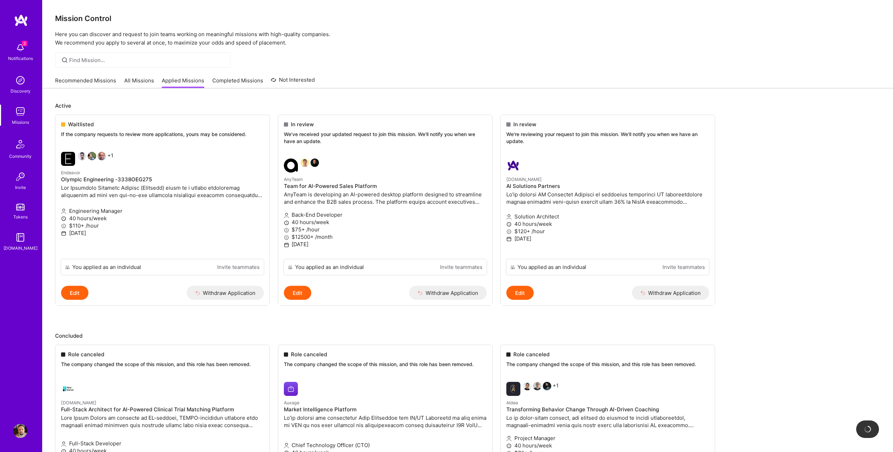
click at [16, 48] on img at bounding box center [20, 48] width 14 height 14
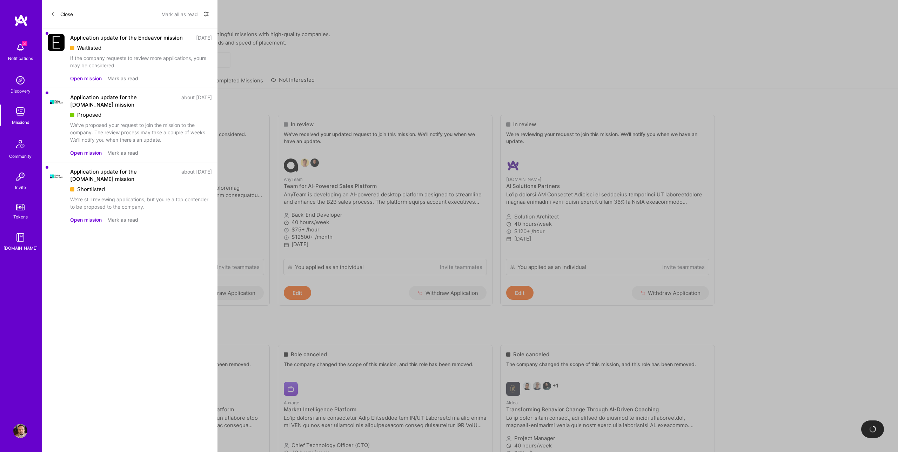
click at [56, 11] on button "Close" at bounding box center [62, 13] width 22 height 11
